Goal: Task Accomplishment & Management: Manage account settings

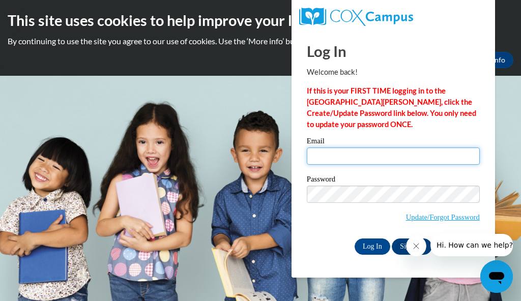
click at [352, 156] on input "Email" at bounding box center [393, 156] width 173 height 17
type input "[EMAIL_ADDRESS][DOMAIN_NAME]"
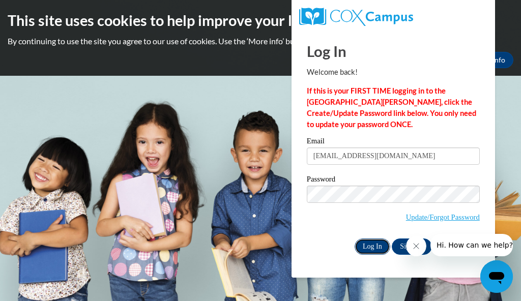
click at [373, 241] on input "Log In" at bounding box center [373, 247] width 36 height 16
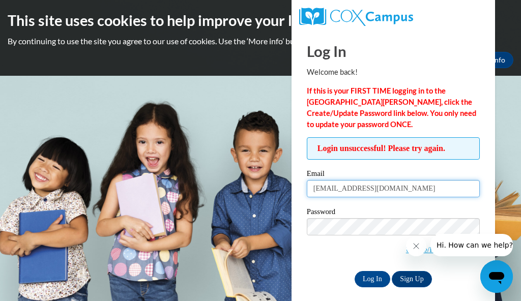
click at [413, 193] on input "[EMAIL_ADDRESS][DOMAIN_NAME]" at bounding box center [393, 188] width 173 height 17
type input "l"
type input "lori.heaton@crxcs.org"
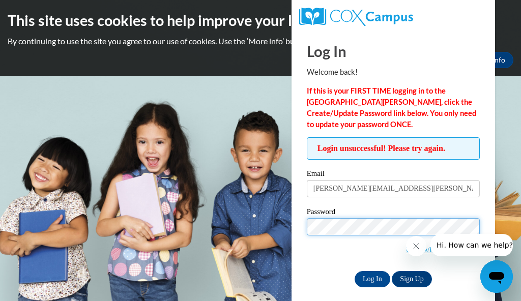
click at [355, 271] on input "Log In" at bounding box center [373, 279] width 36 height 16
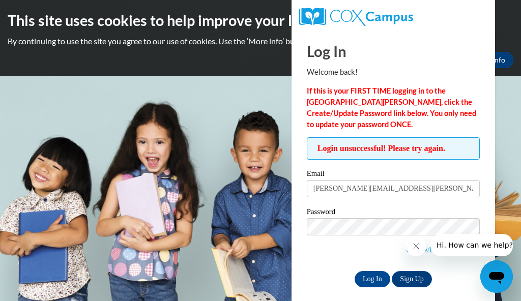
click at [418, 240] on button "Close message from company" at bounding box center [416, 246] width 20 height 20
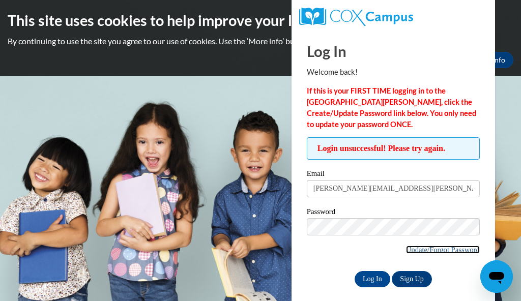
click at [440, 248] on link "Update/Forgot Password" at bounding box center [443, 250] width 74 height 8
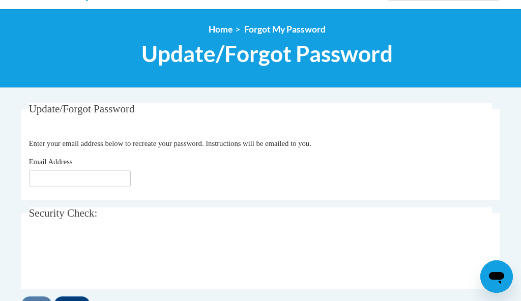
scroll to position [102, 0]
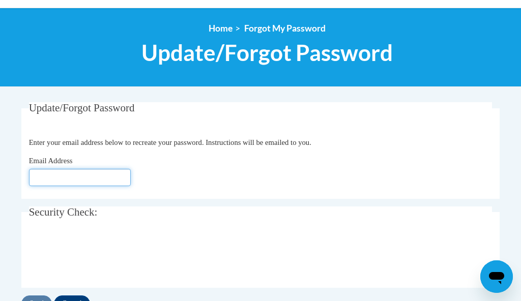
click at [77, 178] on input "Email Address" at bounding box center [80, 177] width 102 height 17
type input "[EMAIL_ADDRESS][DOMAIN_NAME]"
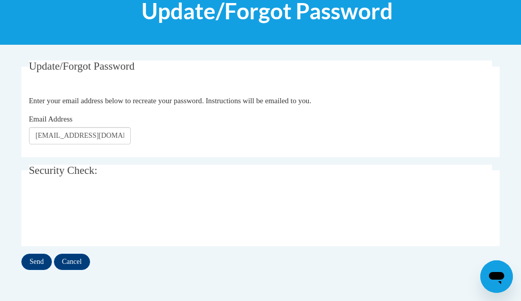
scroll to position [163, 0]
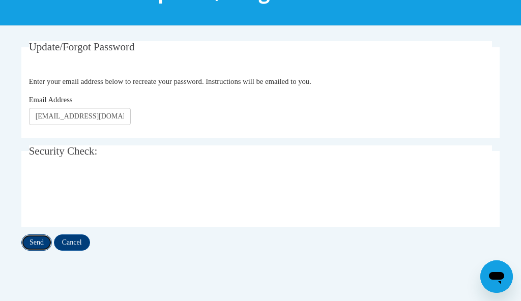
click at [44, 241] on input "Send" at bounding box center [36, 242] width 31 height 16
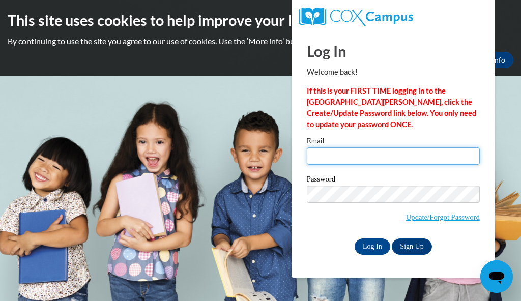
click at [332, 156] on input "Email" at bounding box center [393, 156] width 173 height 17
type input "[EMAIL_ADDRESS][DOMAIN_NAME]"
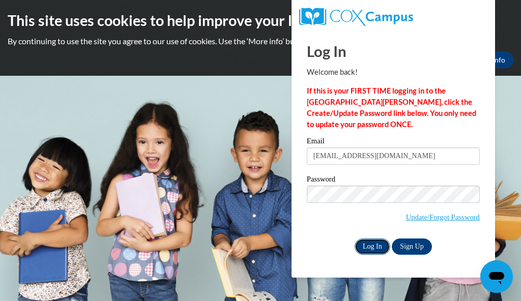
click at [373, 246] on input "Log In" at bounding box center [373, 247] width 36 height 16
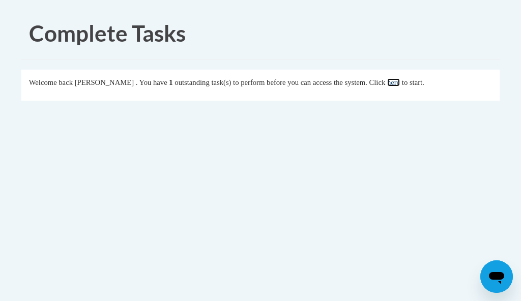
click at [400, 84] on link "here" at bounding box center [393, 82] width 13 height 8
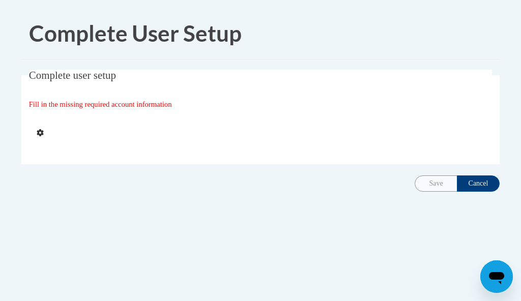
click at [247, 131] on div at bounding box center [261, 133] width 448 height 11
